Goal: Navigation & Orientation: Find specific page/section

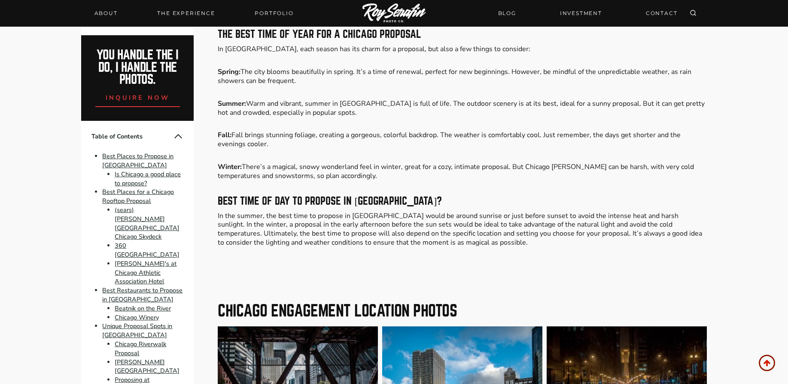
scroll to position [7725, 0]
click at [584, 14] on link "INVESTMENT" at bounding box center [581, 13] width 52 height 15
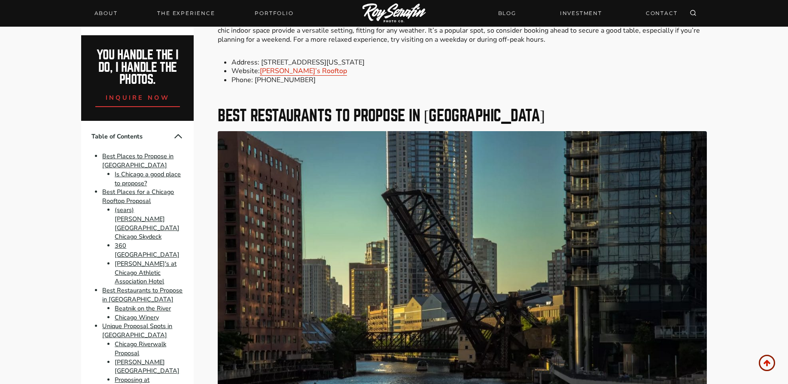
scroll to position [1900, 0]
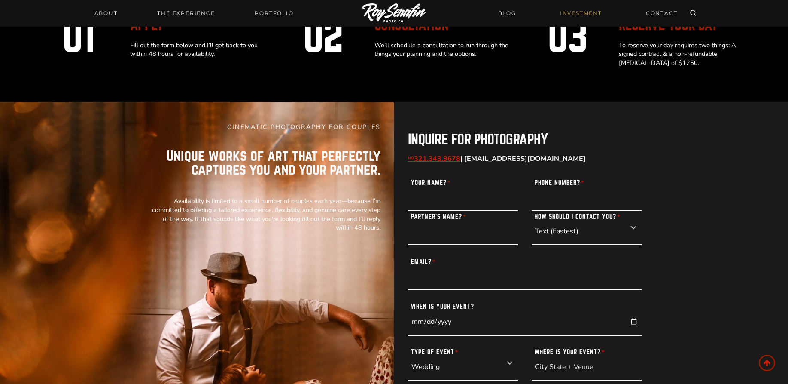
scroll to position [2337, 0]
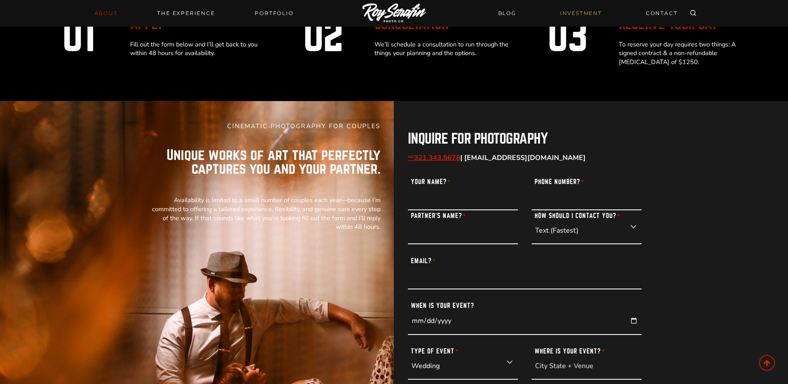
click at [102, 13] on link "About" at bounding box center [106, 13] width 34 height 12
